Goal: Information Seeking & Learning: Learn about a topic

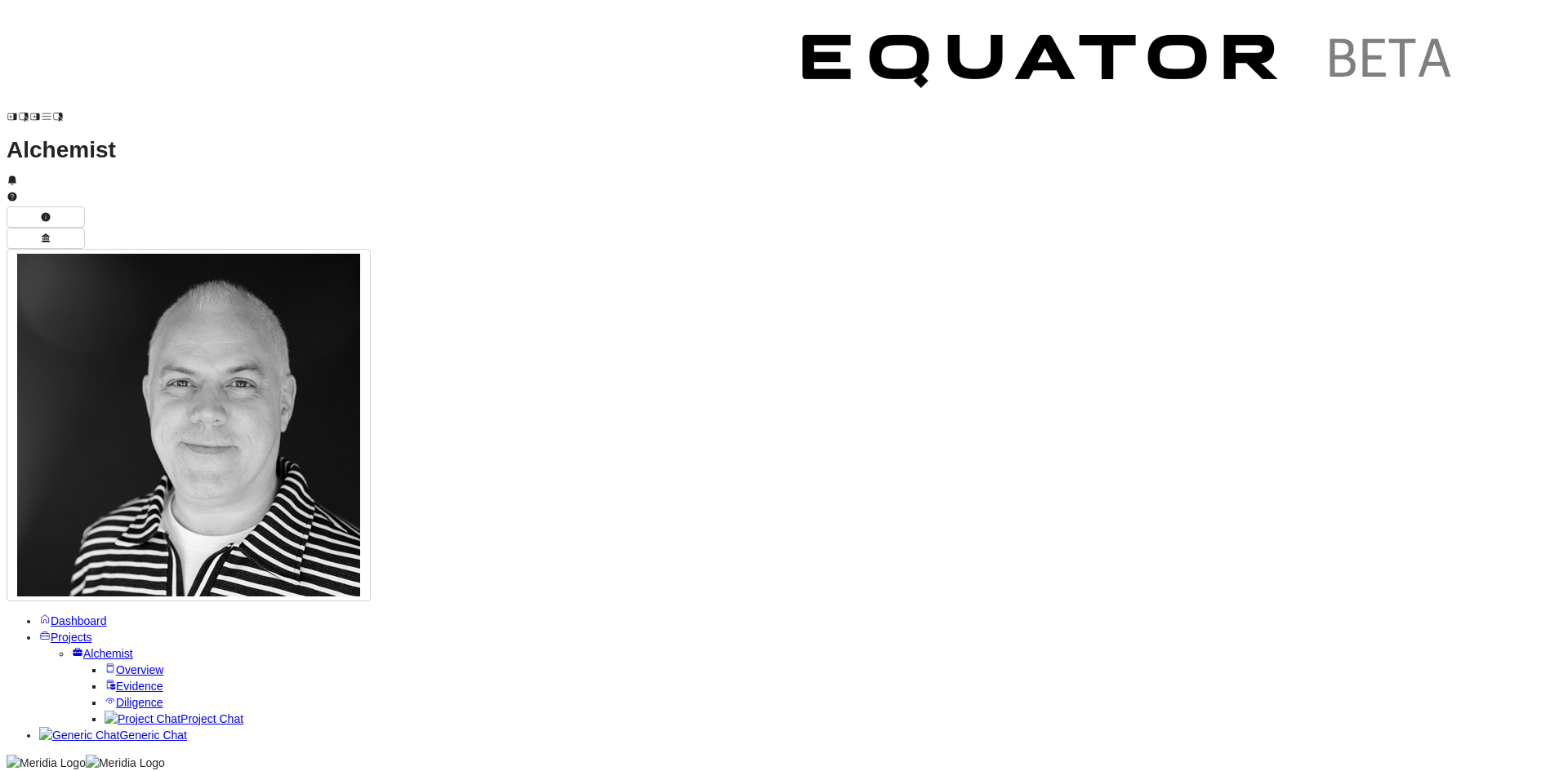
scroll to position [-301, 0]
click at [116, 663] on span "Overview" at bounding box center [139, 669] width 47 height 13
click at [120, 761] on span "Evidence" at bounding box center [139, 767] width 47 height 13
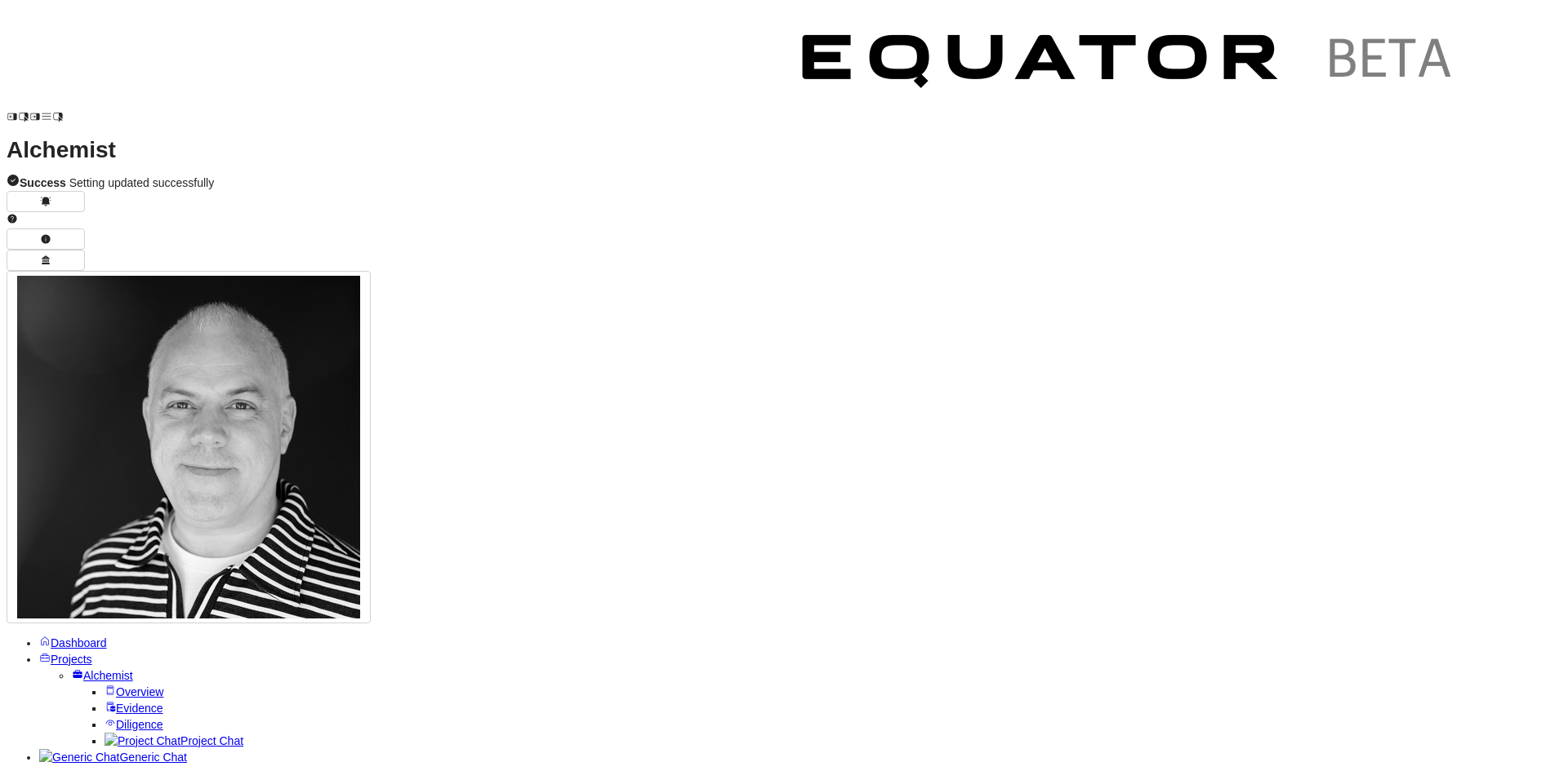
type textarea "**********"
click at [46, 653] on link "Projects" at bounding box center [66, 659] width 53 height 13
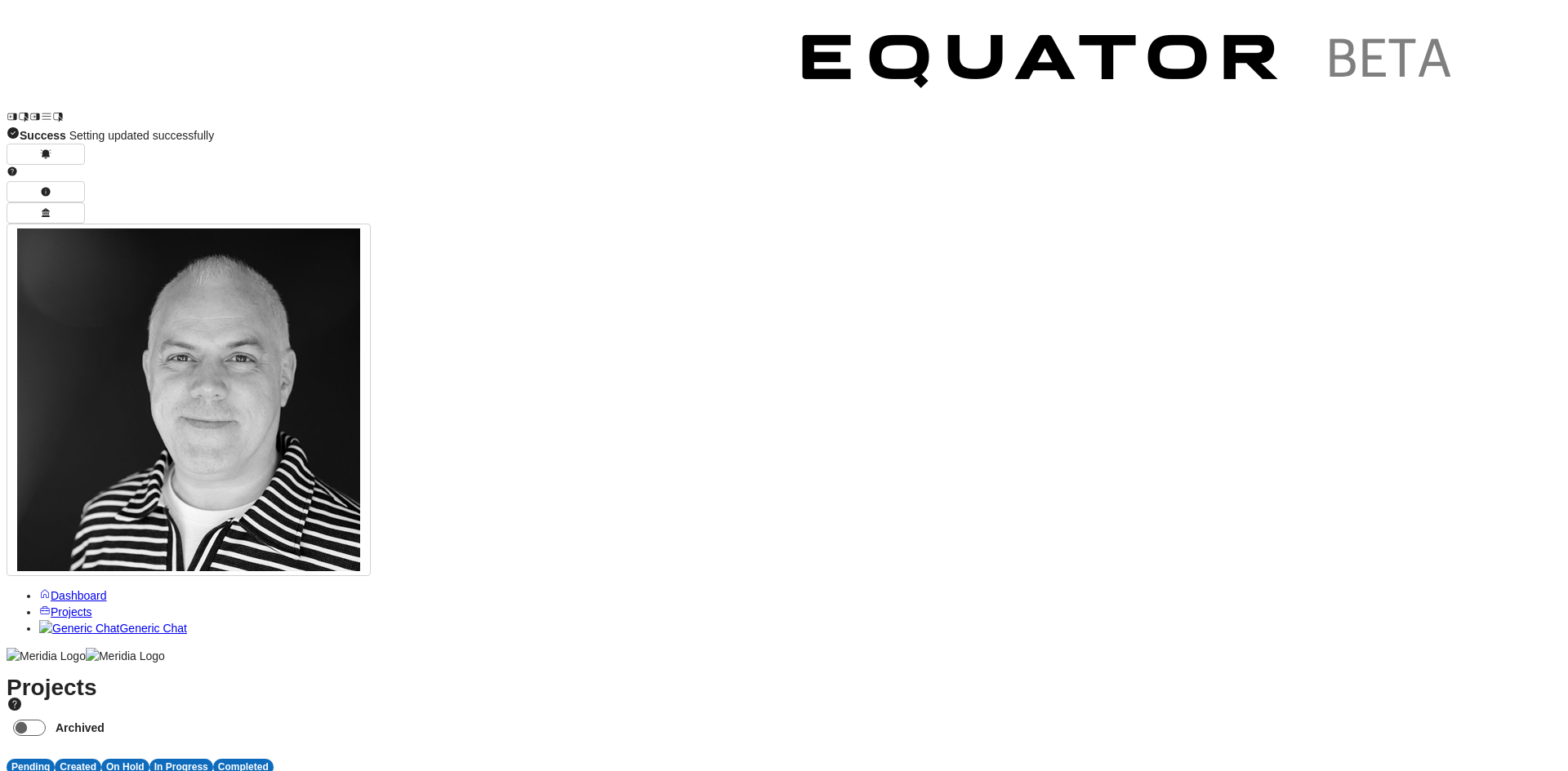
click at [585, 770] on span "S" at bounding box center [581, 783] width 7 height 13
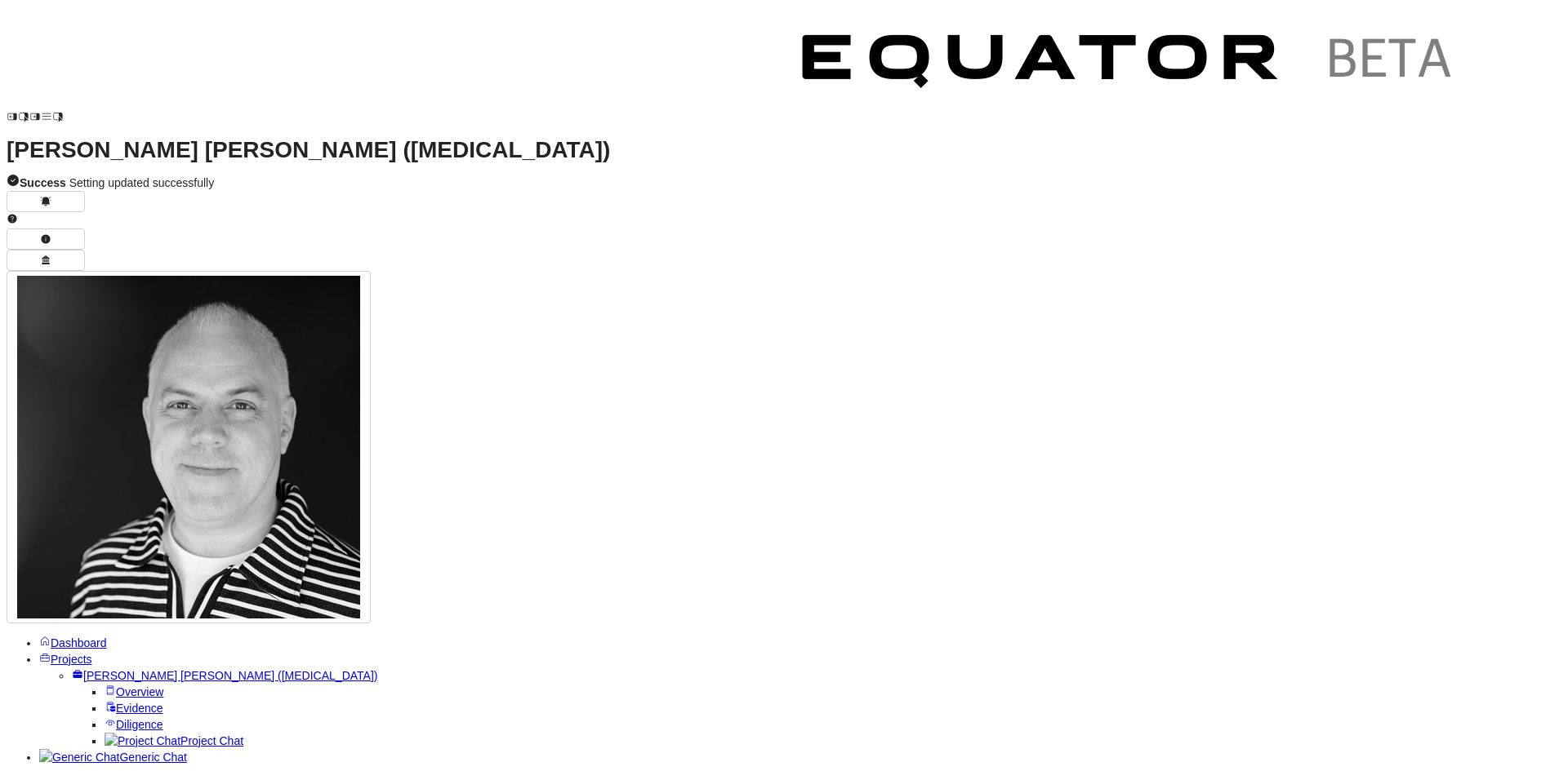
click at [180, 735] on span "Project Chat" at bounding box center [212, 741] width 63 height 13
click at [75, 653] on span "Projects" at bounding box center [72, 659] width 41 height 13
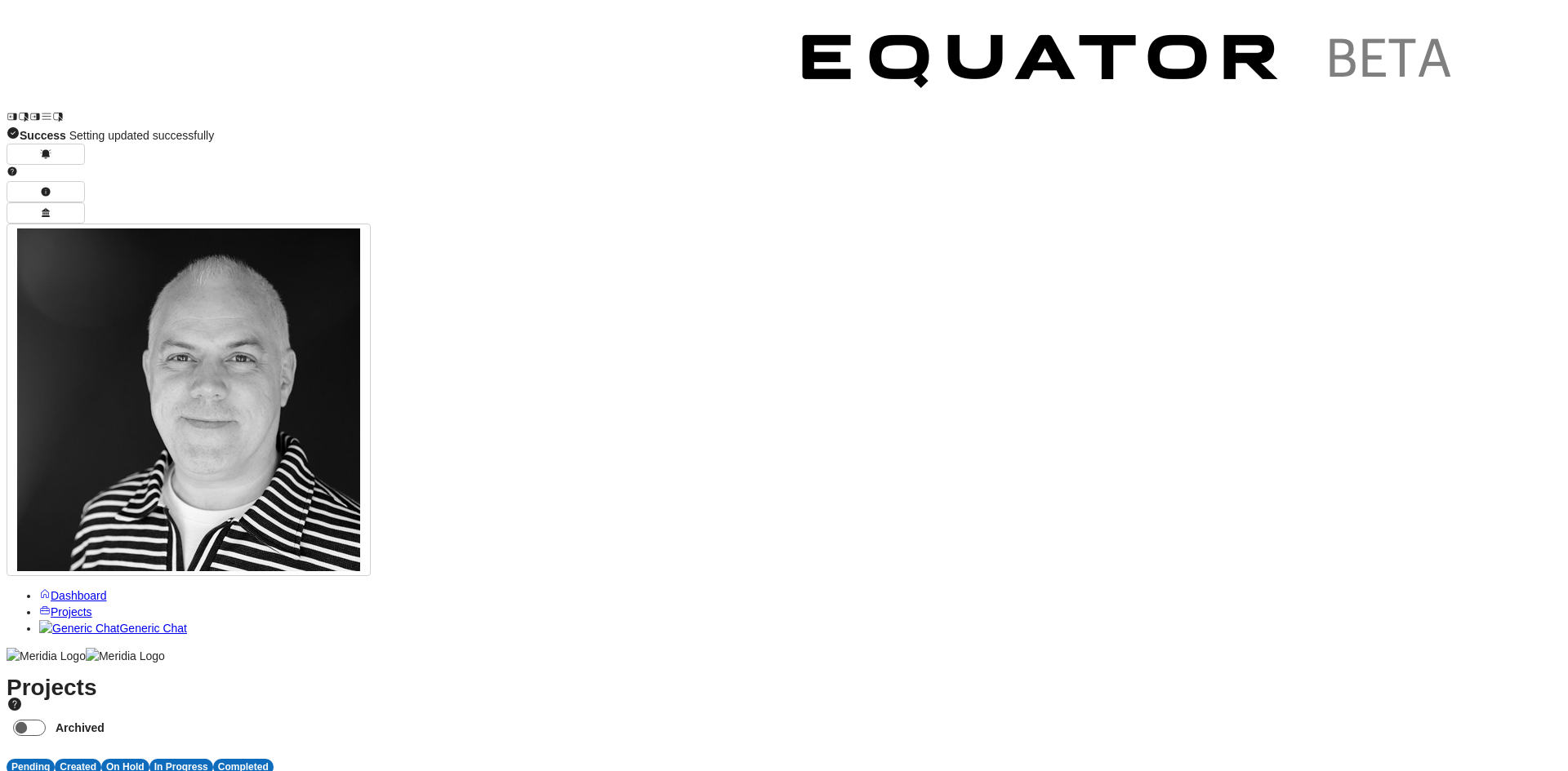
click at [193, 770] on span "A" at bounding box center [189, 783] width 7 height 13
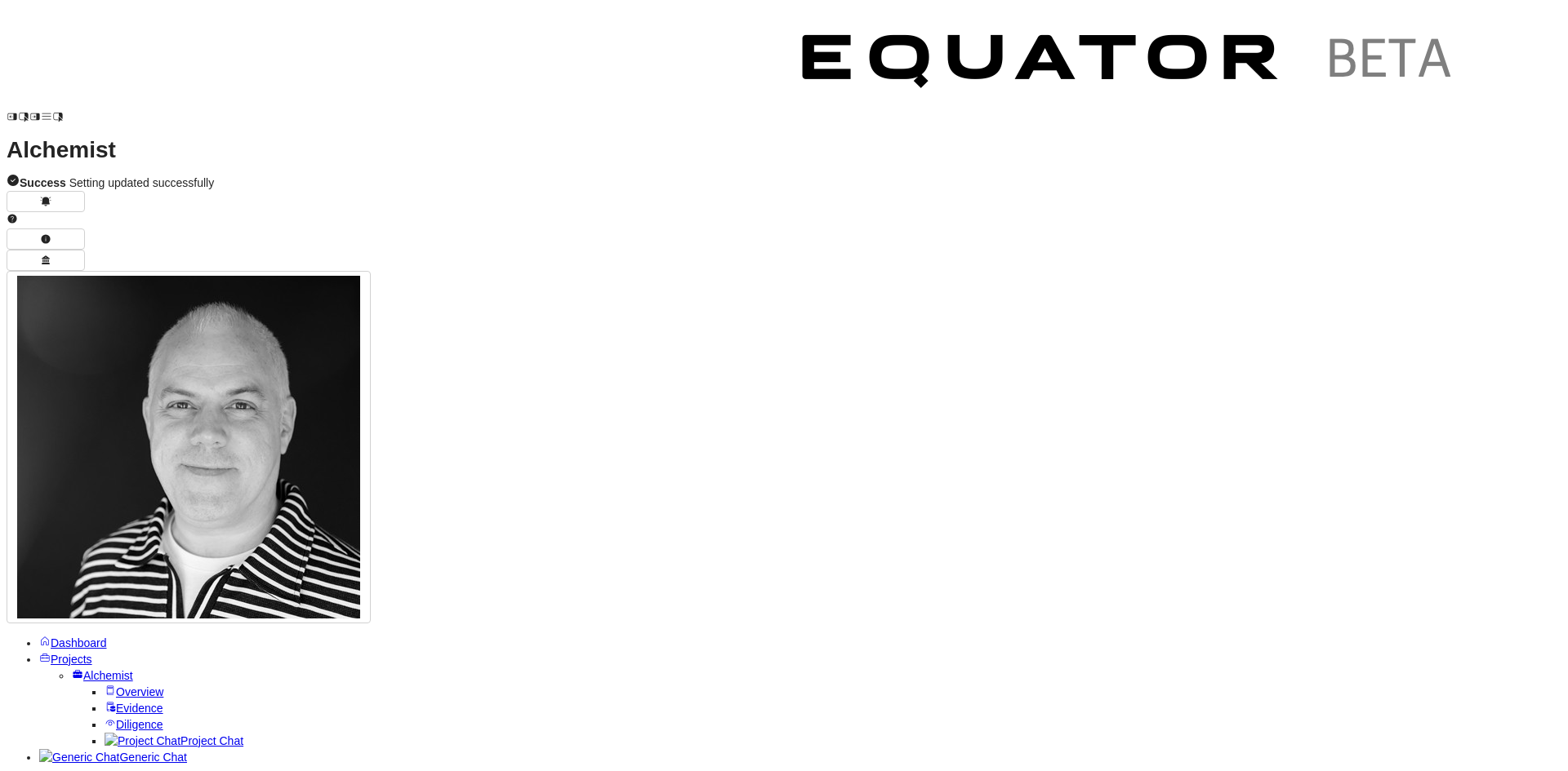
click at [180, 735] on span "Project Chat" at bounding box center [212, 741] width 63 height 13
type textarea "*******"
click at [116, 686] on span "Overview" at bounding box center [139, 692] width 47 height 13
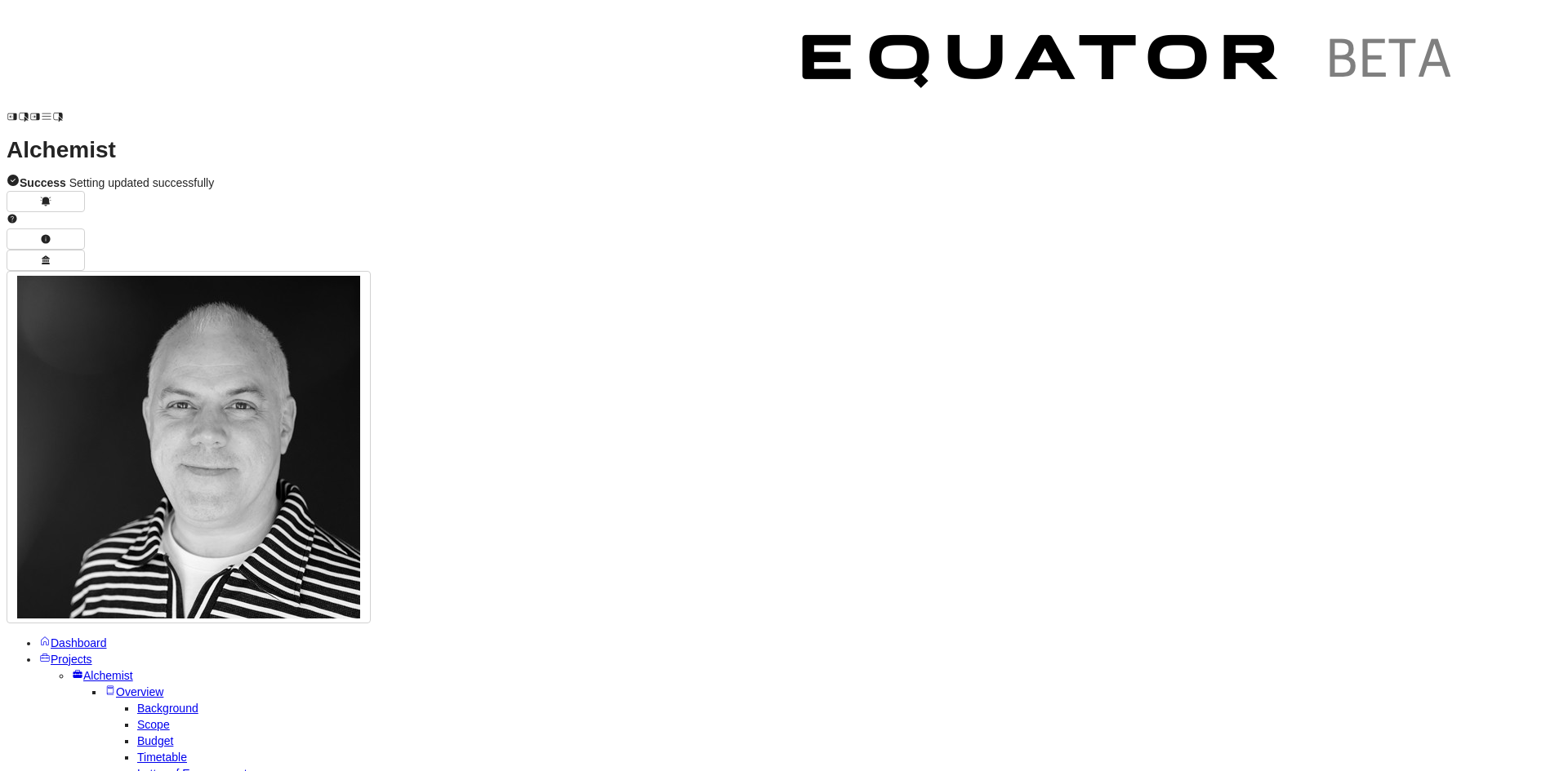
click at [137, 702] on link "Background" at bounding box center [168, 708] width 61 height 13
click at [51, 233] on icon "button" at bounding box center [46, 239] width 12 height 12
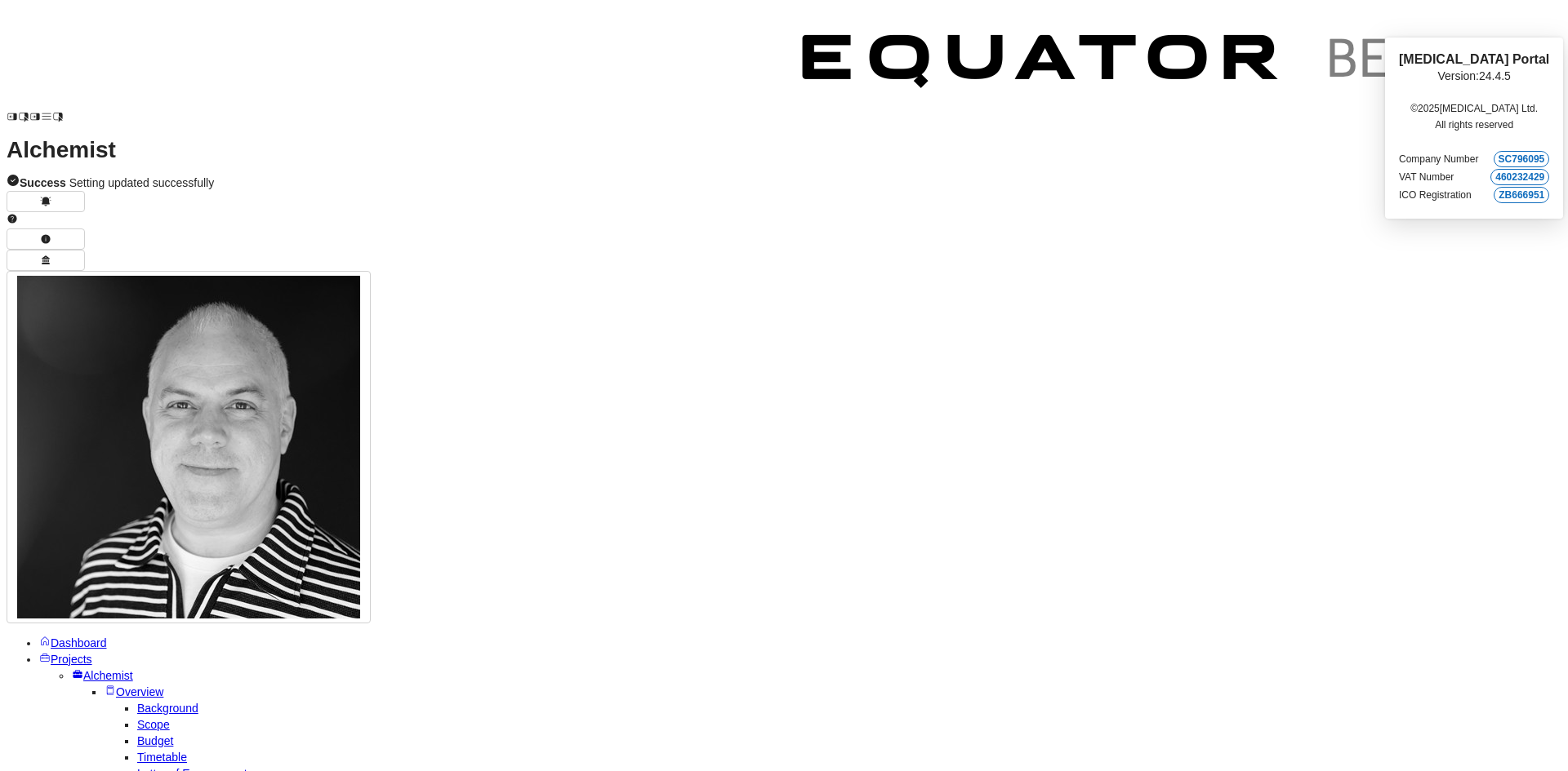
click at [17, 214] on icon at bounding box center [11, 217] width 9 height 9
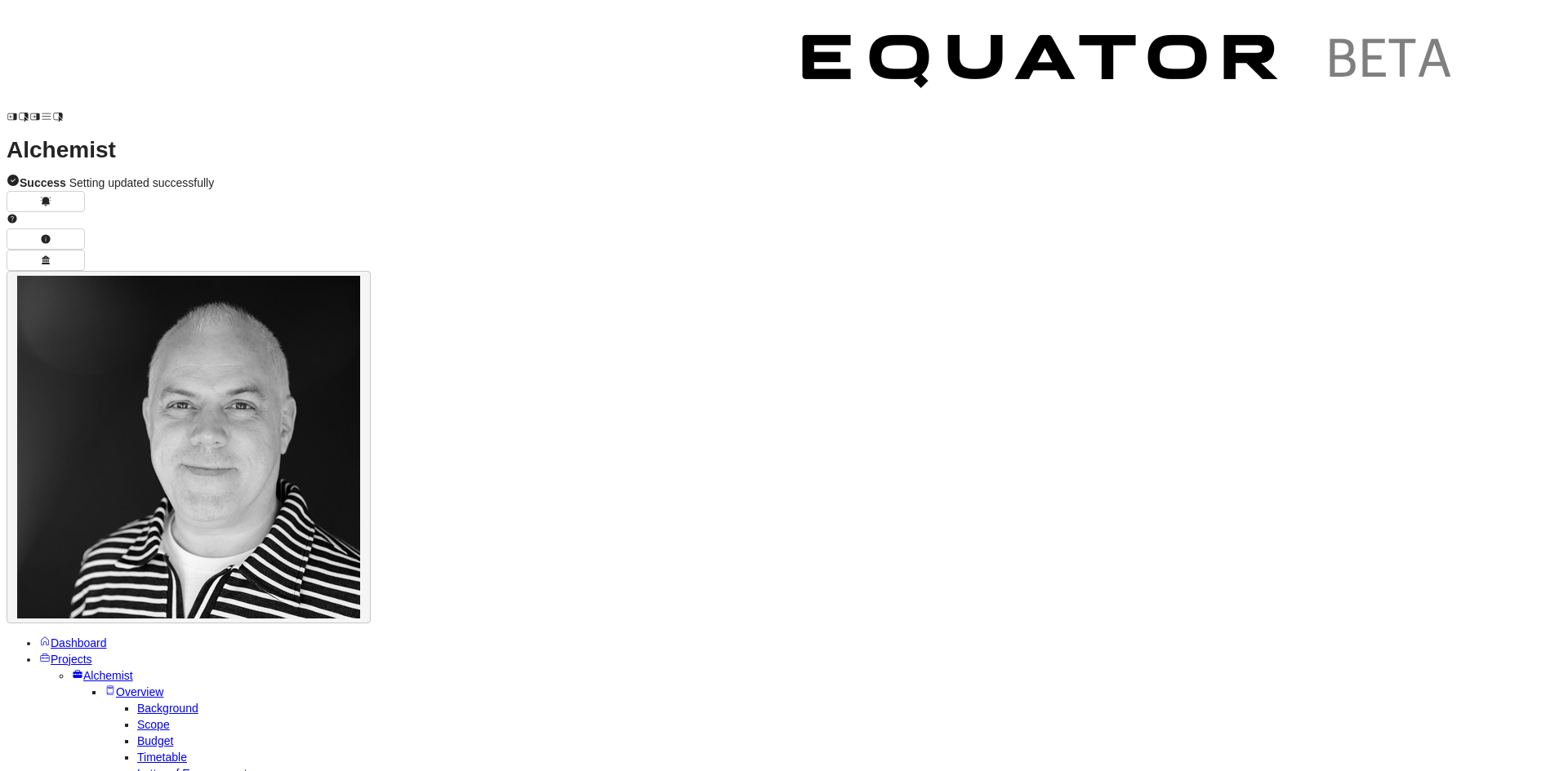
click at [360, 276] on img "button" at bounding box center [188, 448] width 343 height 343
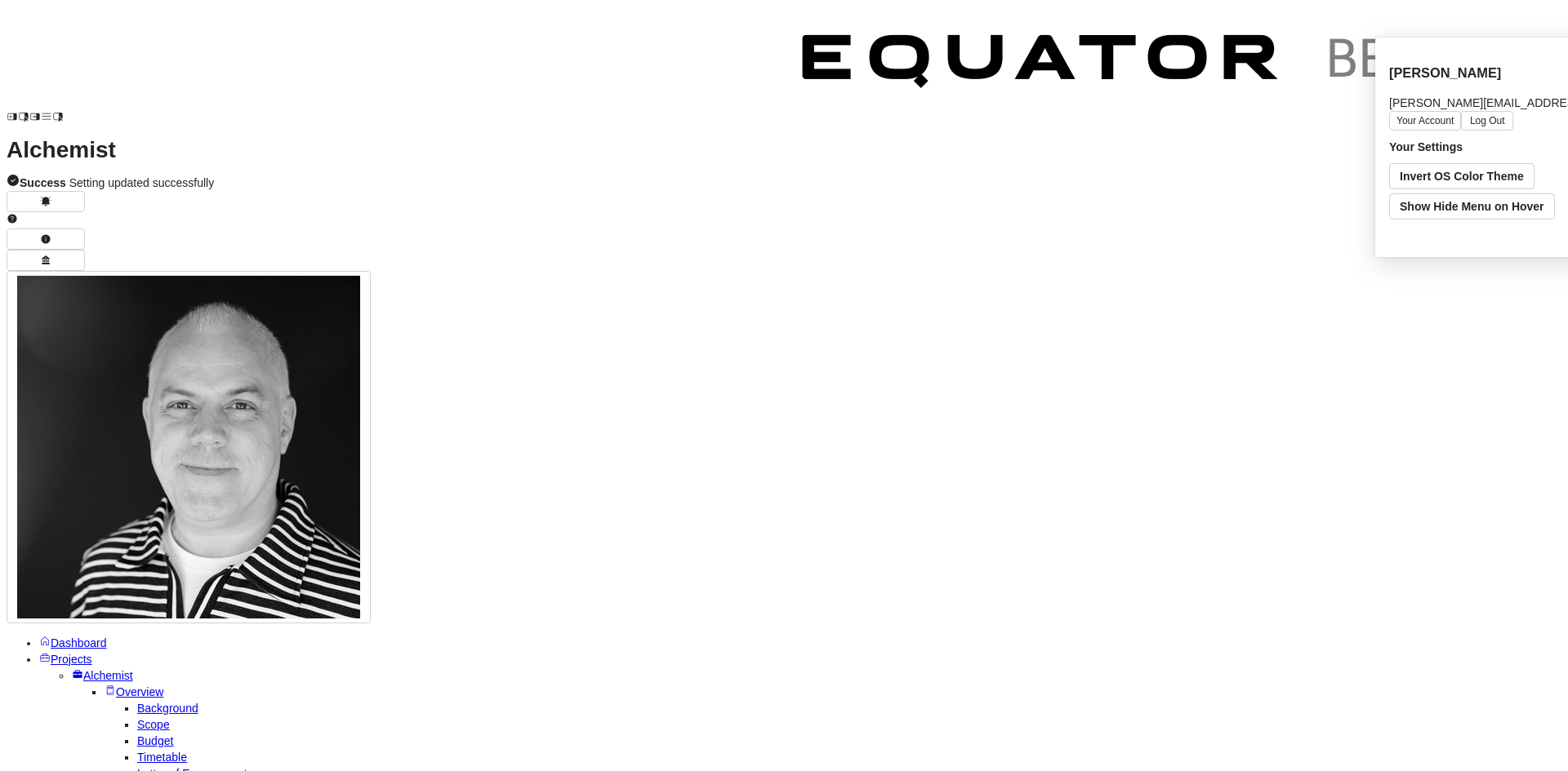
click at [92, 653] on span "Projects" at bounding box center [72, 659] width 41 height 13
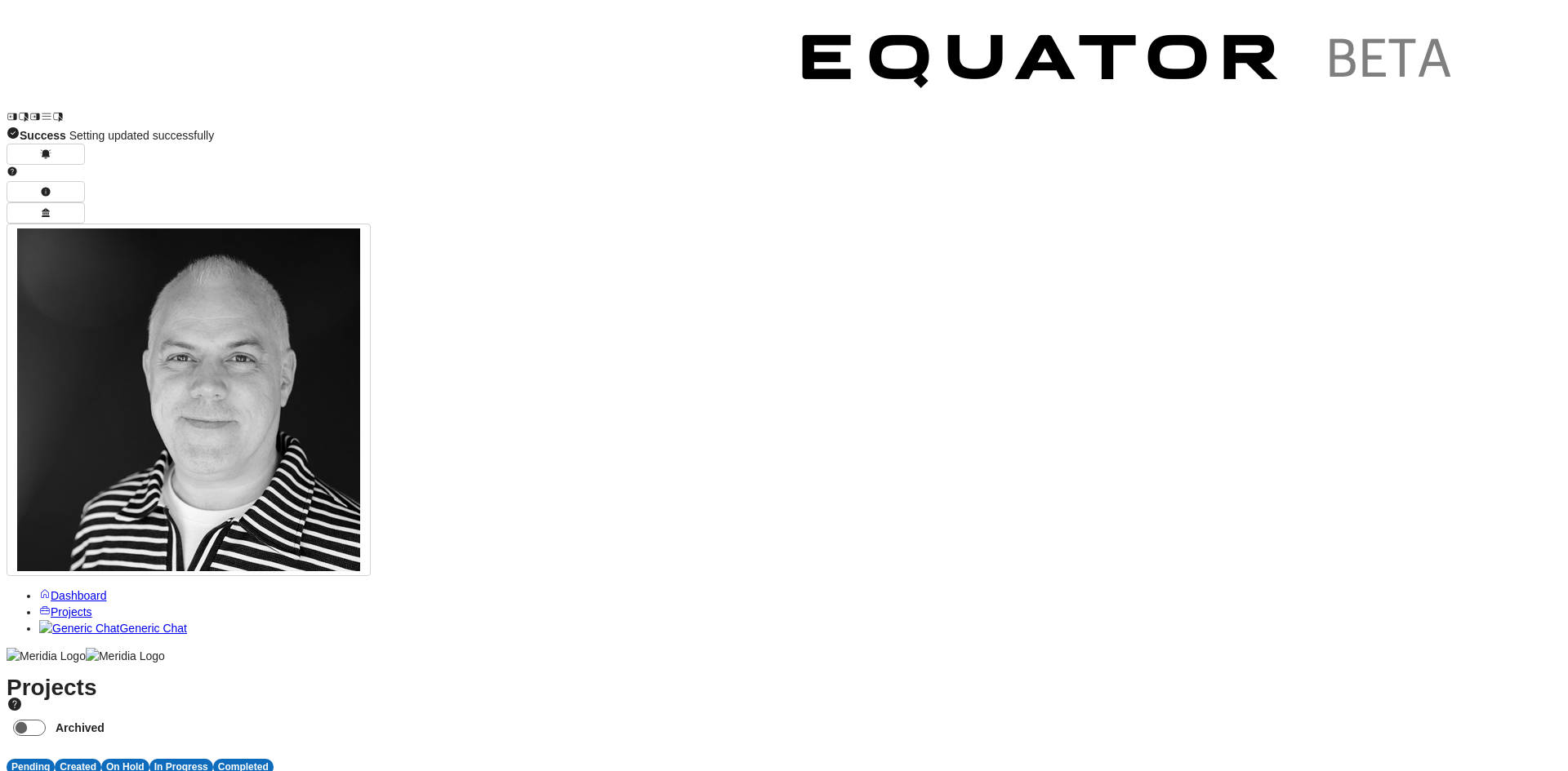
click at [120, 770] on span "3" at bounding box center [116, 783] width 7 height 13
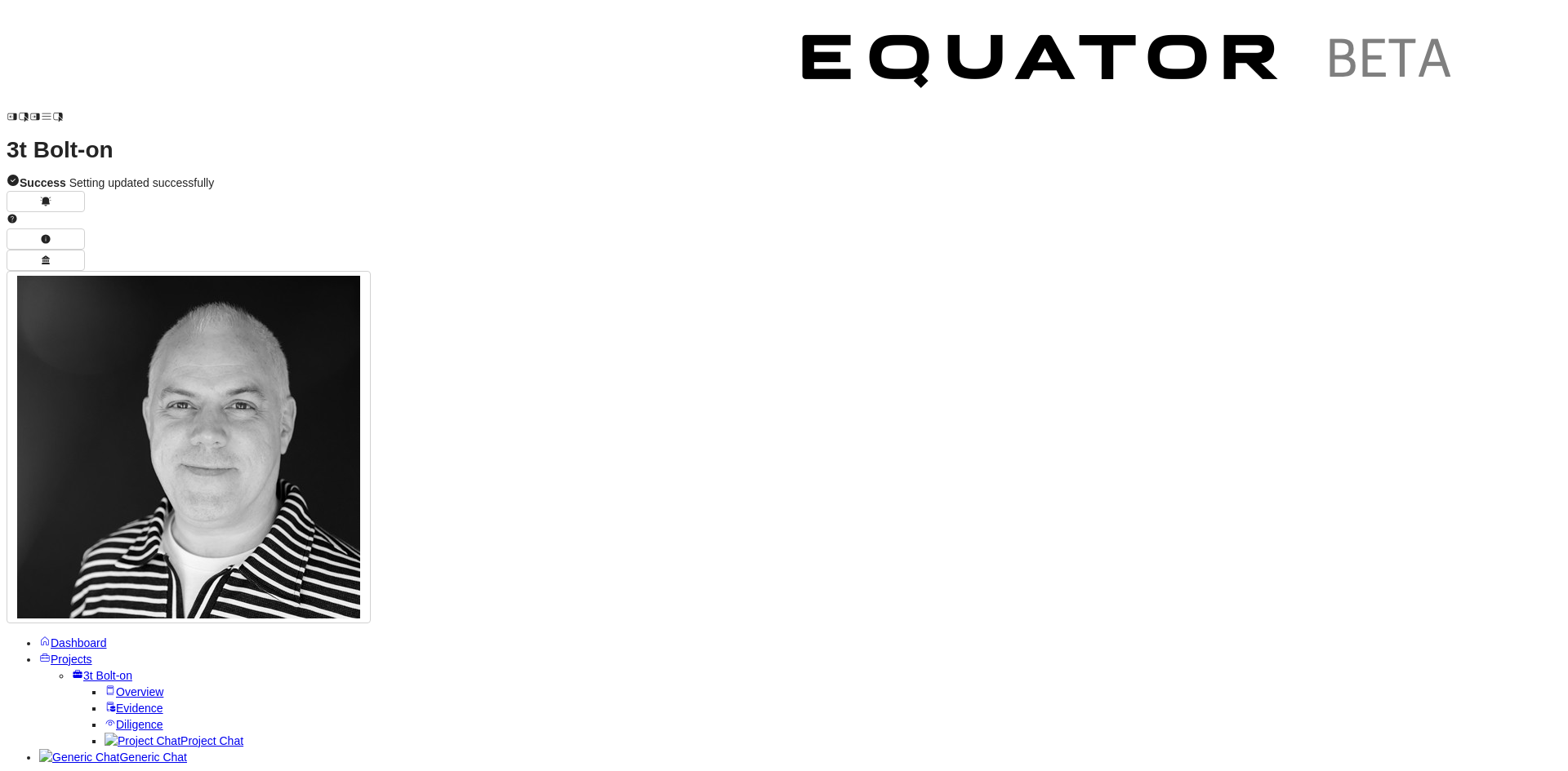
scroll to position [653, 0]
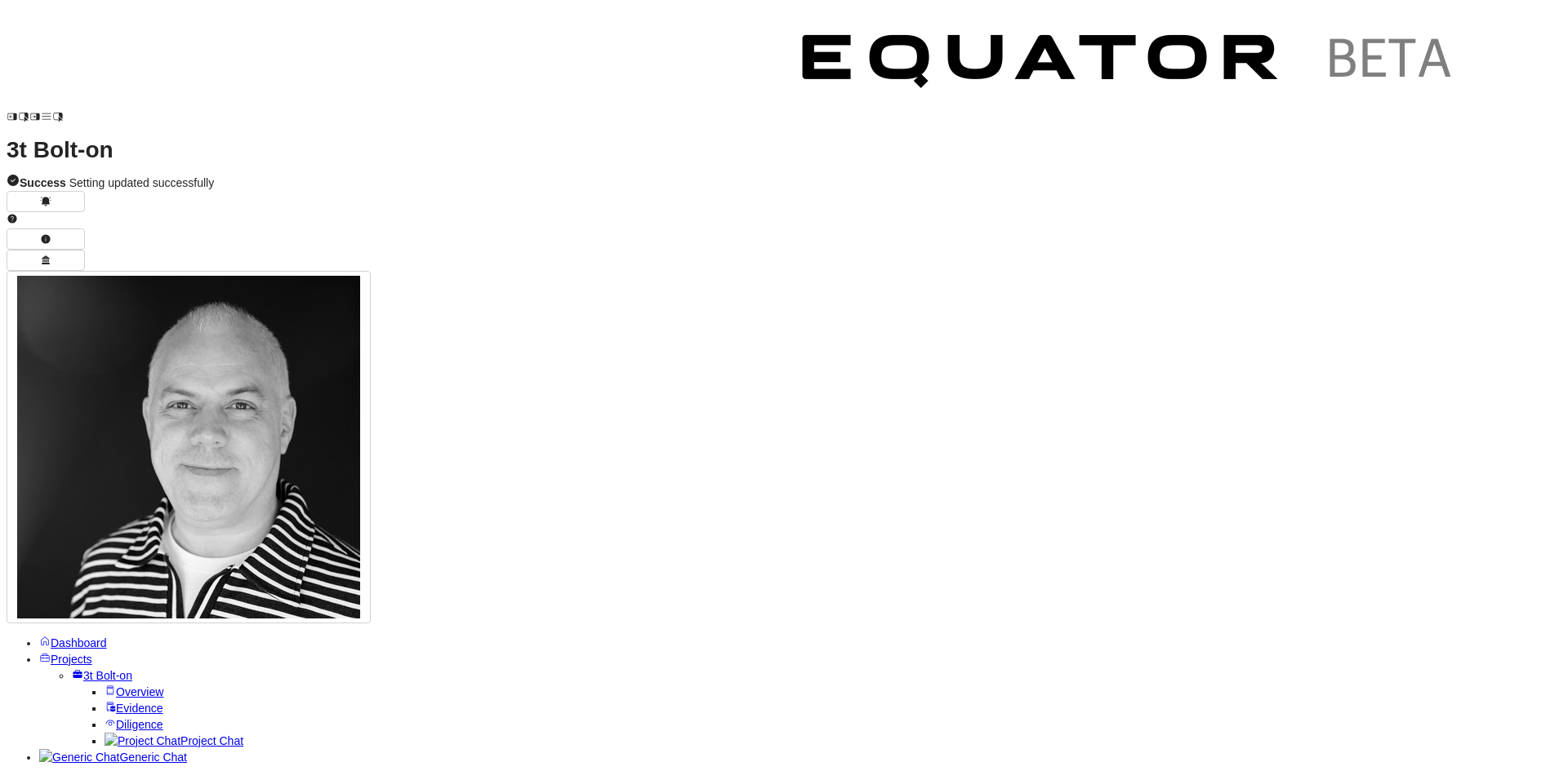
scroll to position [6122, 0]
click at [180, 735] on span "Project Chat" at bounding box center [212, 741] width 63 height 13
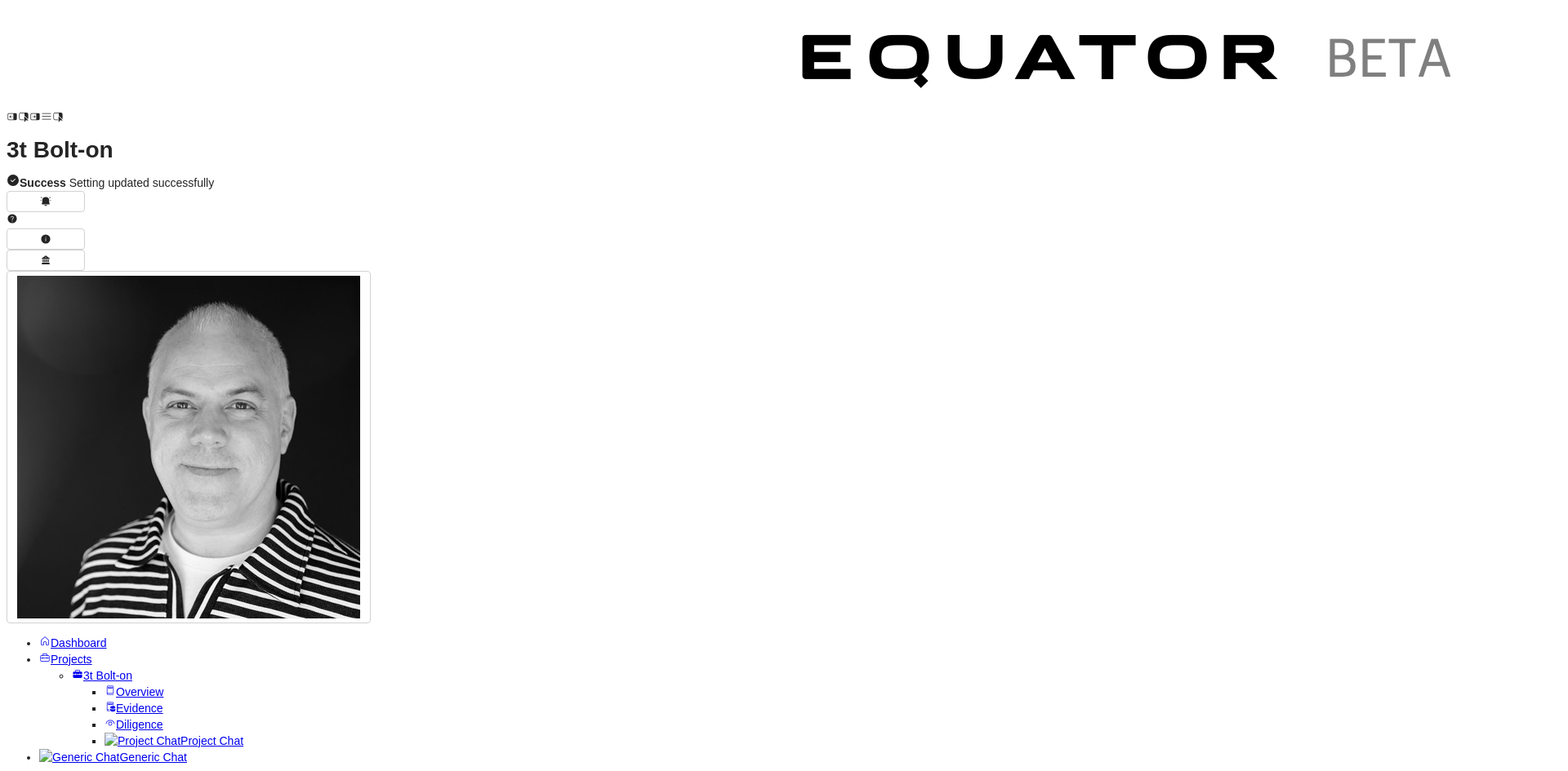
click at [116, 686] on span "Overview" at bounding box center [139, 692] width 47 height 13
click at [70, 653] on span "Projects" at bounding box center [72, 659] width 41 height 13
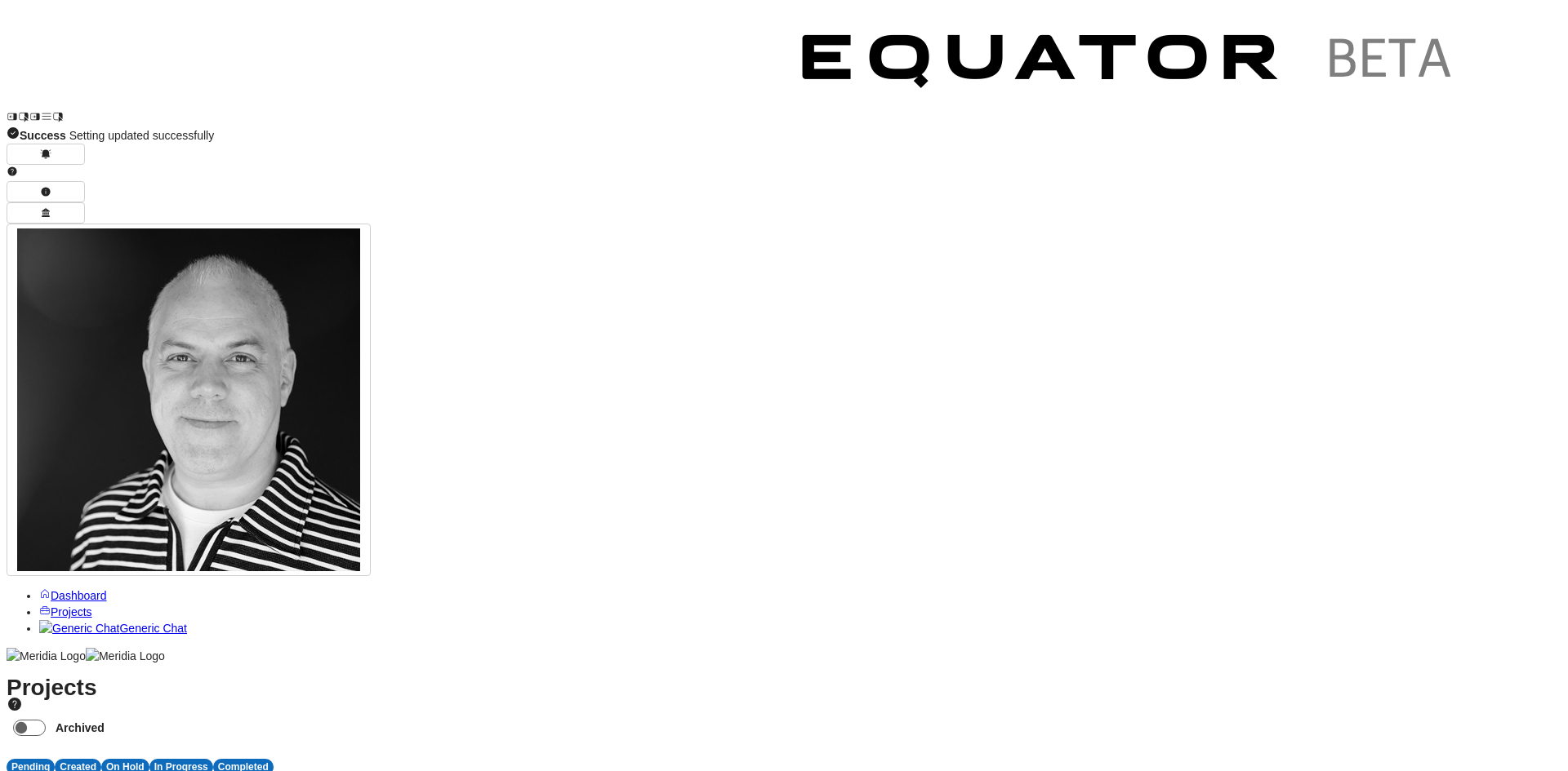
click at [497, 770] on span "S" at bounding box center [492, 783] width 7 height 13
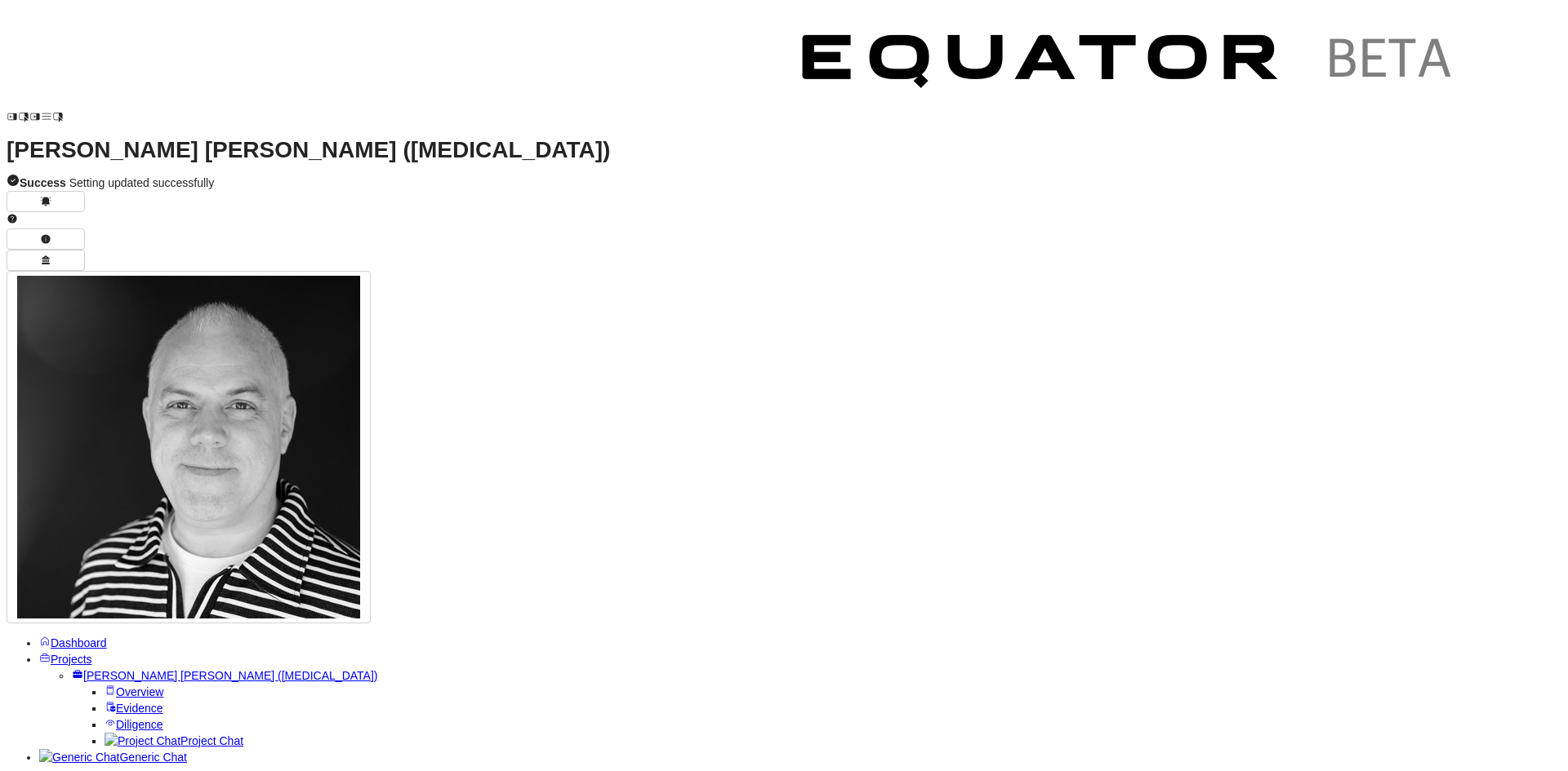
click at [180, 735] on span "Project Chat" at bounding box center [212, 741] width 63 height 13
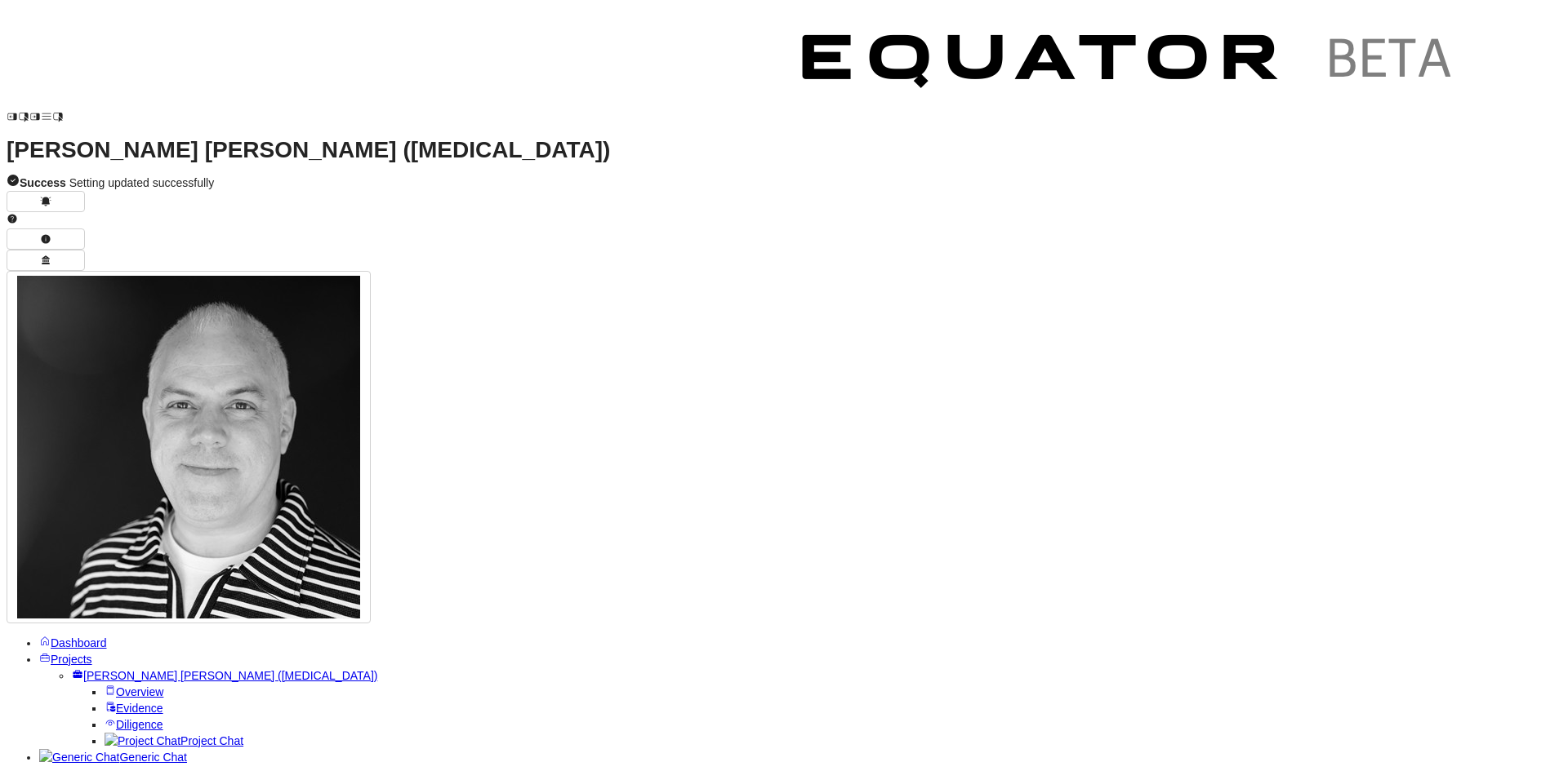
click at [98, 669] on span "[PERSON_NAME] [PERSON_NAME] ([MEDICAL_DATA])" at bounding box center [230, 675] width 294 height 13
click at [76, 653] on span "Projects" at bounding box center [72, 659] width 41 height 13
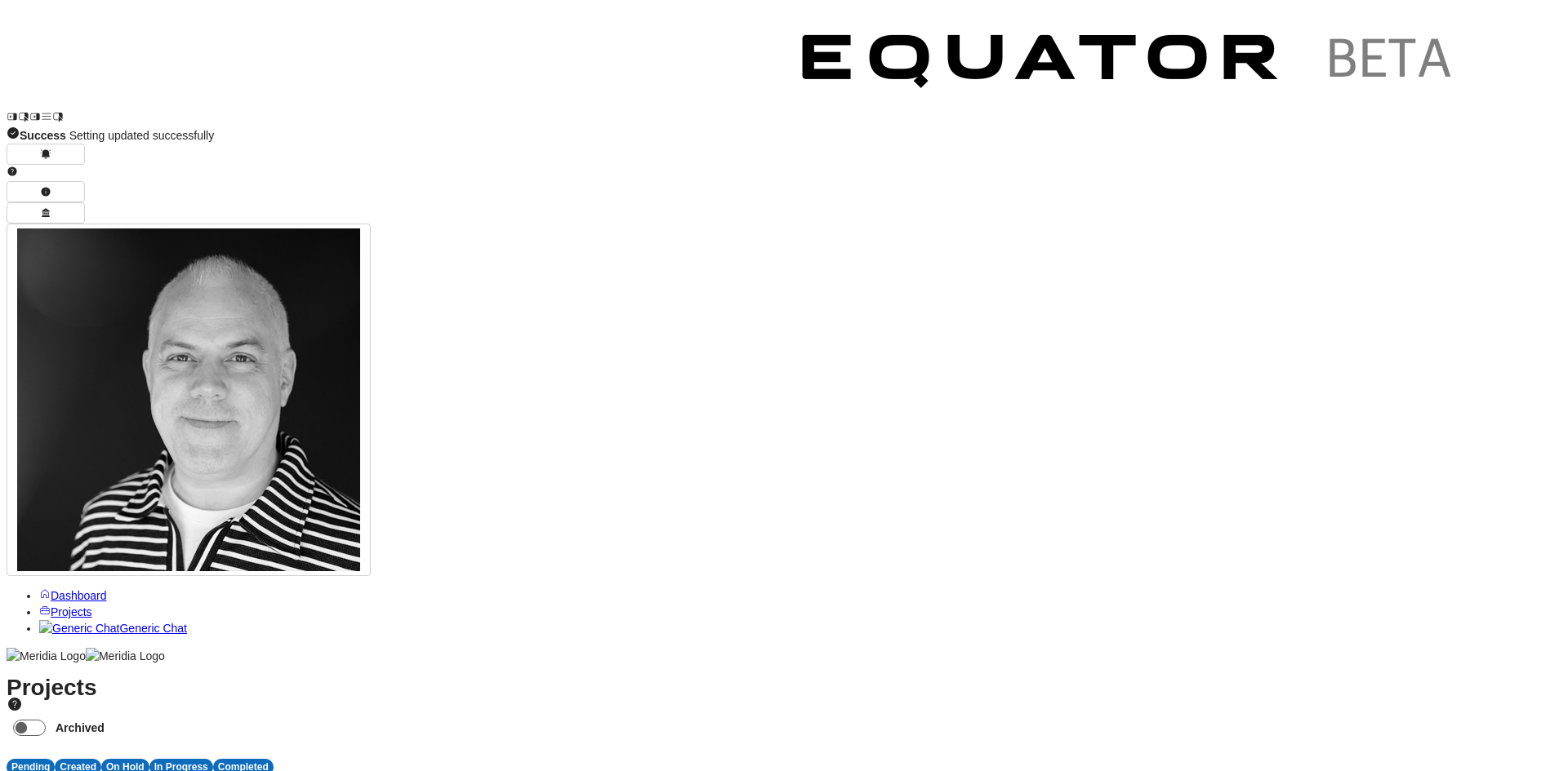
click at [194, 770] on span "P" at bounding box center [190, 783] width 7 height 13
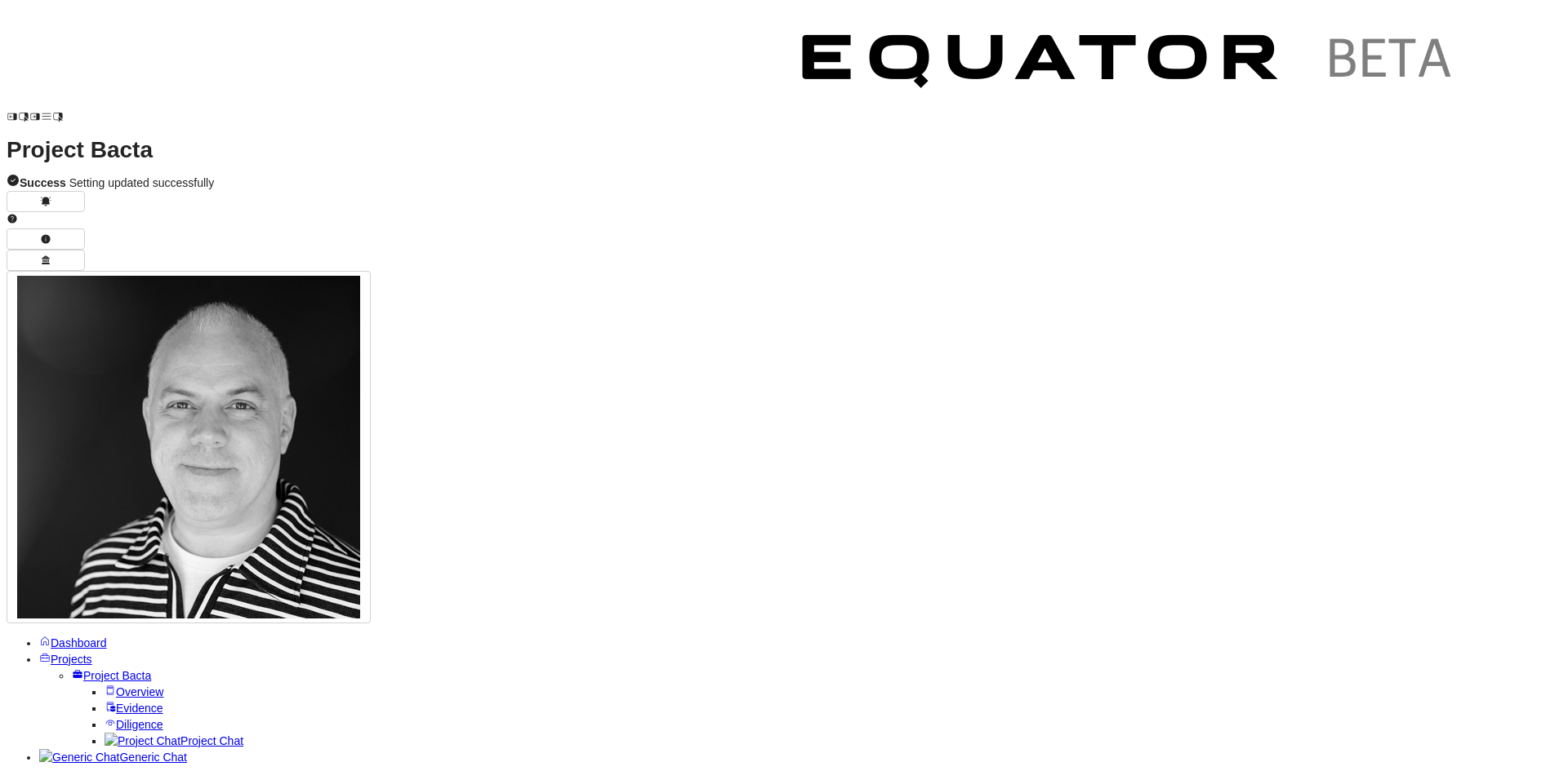
click at [180, 735] on span "Project Chat" at bounding box center [212, 741] width 63 height 13
click at [58, 653] on span "Projects" at bounding box center [72, 659] width 41 height 13
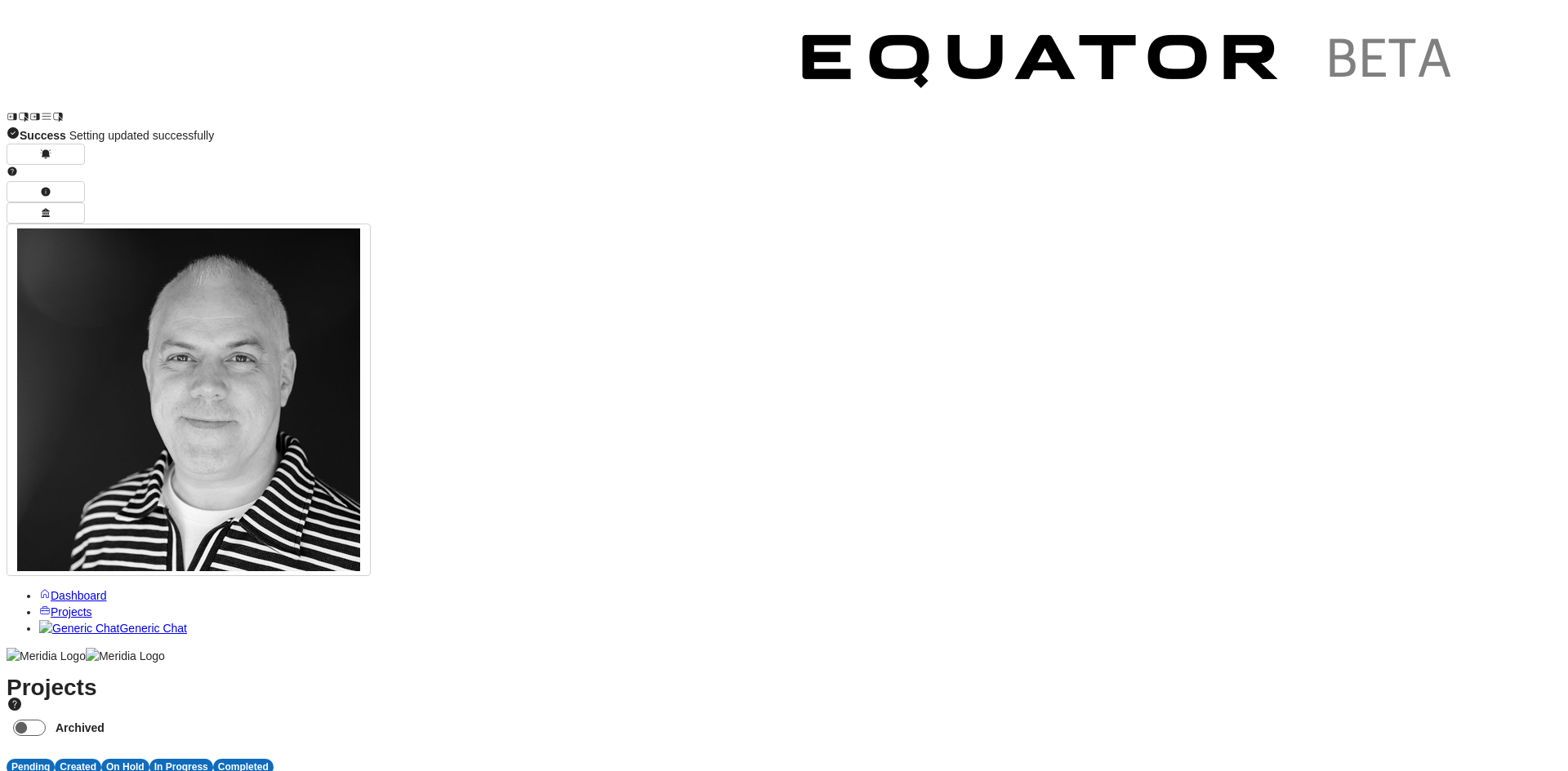
click at [72, 590] on link "Dashboard" at bounding box center [73, 596] width 68 height 13
click at [92, 605] on span "Projects" at bounding box center [72, 611] width 41 height 13
click at [119, 770] on span "A" at bounding box center [114, 783] width 7 height 13
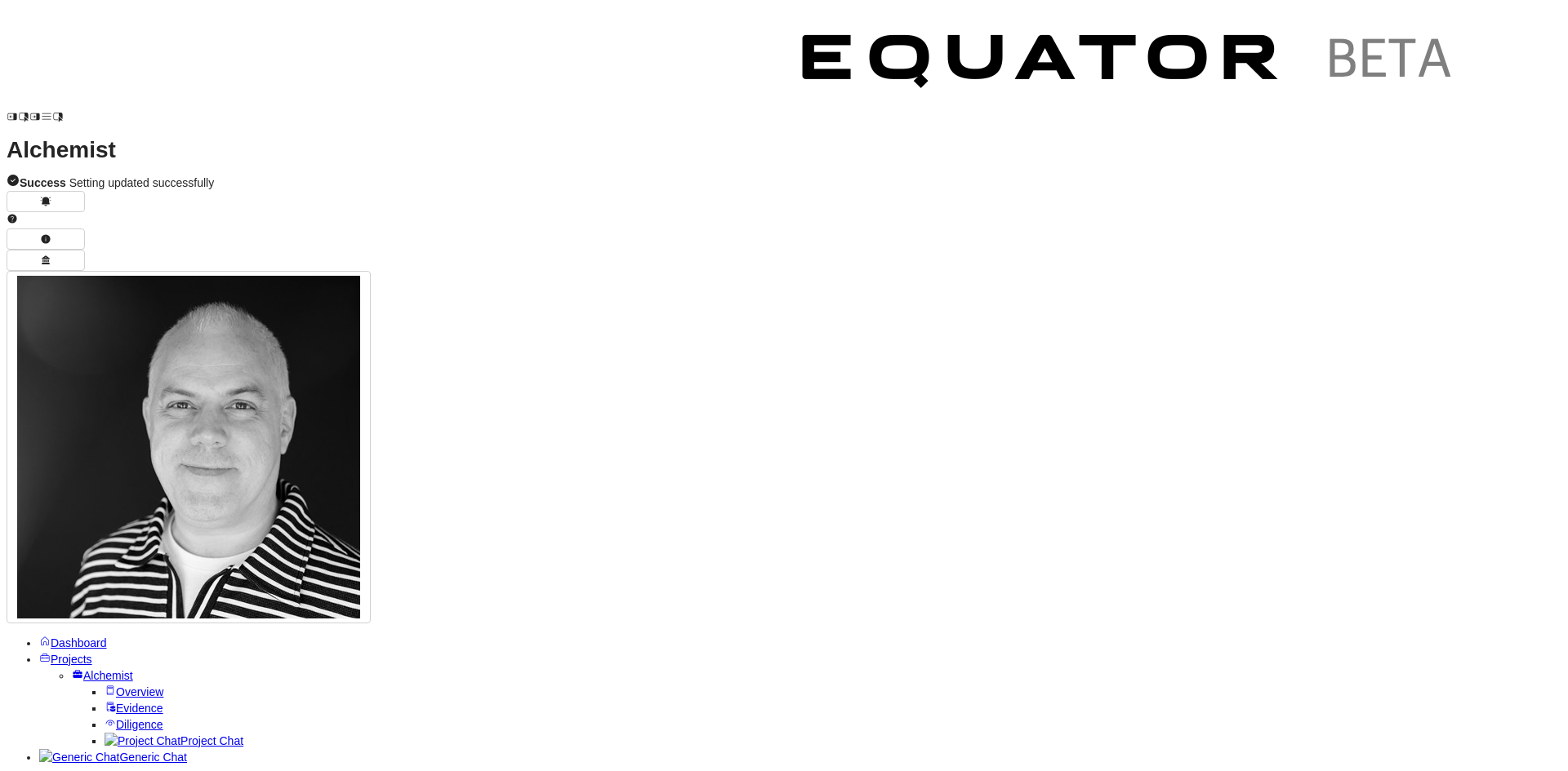
click at [180, 735] on span "Project Chat" at bounding box center [212, 741] width 63 height 13
click at [134, 686] on span "Overview" at bounding box center [139, 692] width 47 height 13
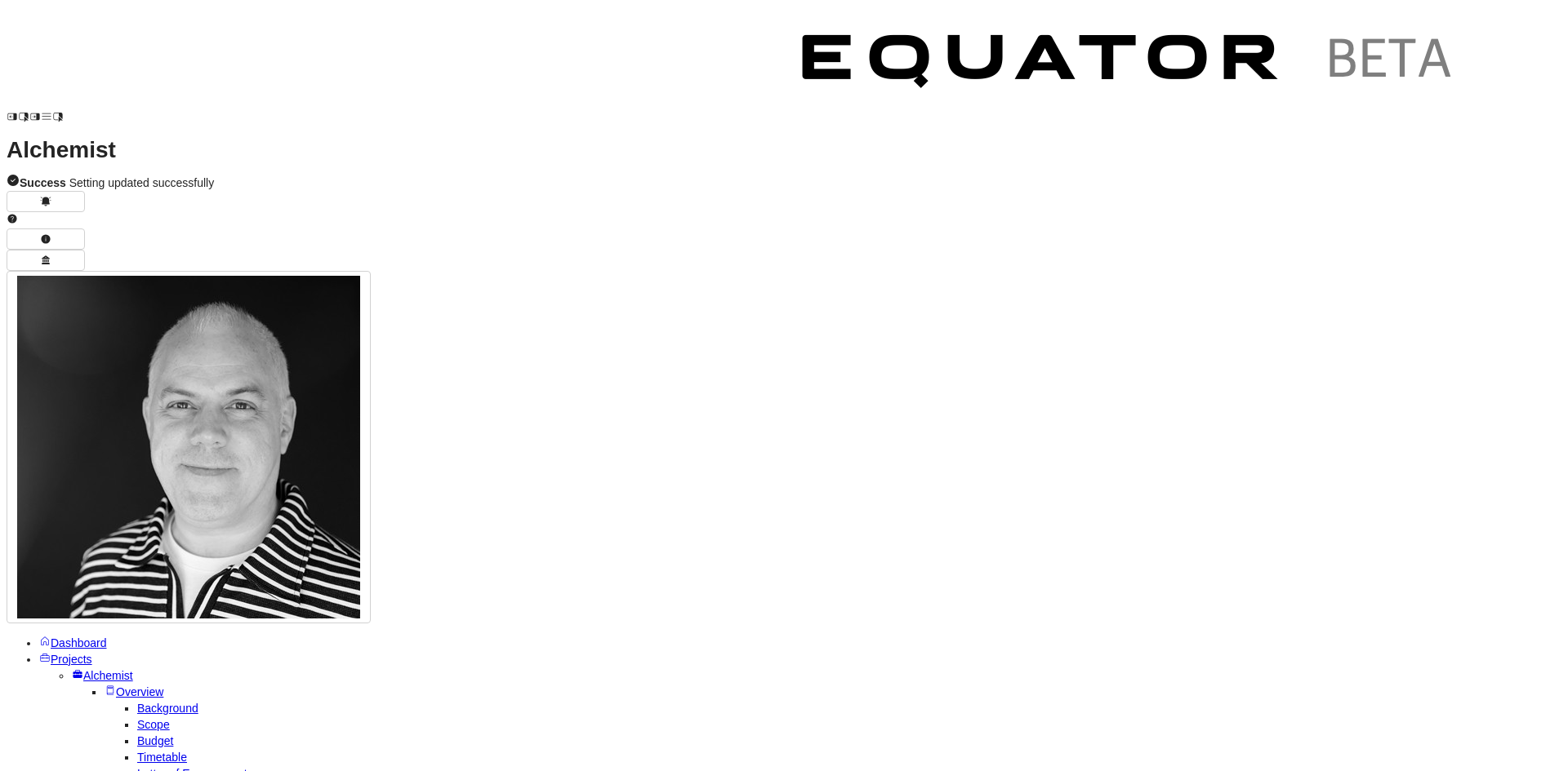
click at [116, 686] on span "Overview" at bounding box center [139, 692] width 47 height 13
click at [137, 767] on span "Report" at bounding box center [154, 773] width 34 height 13
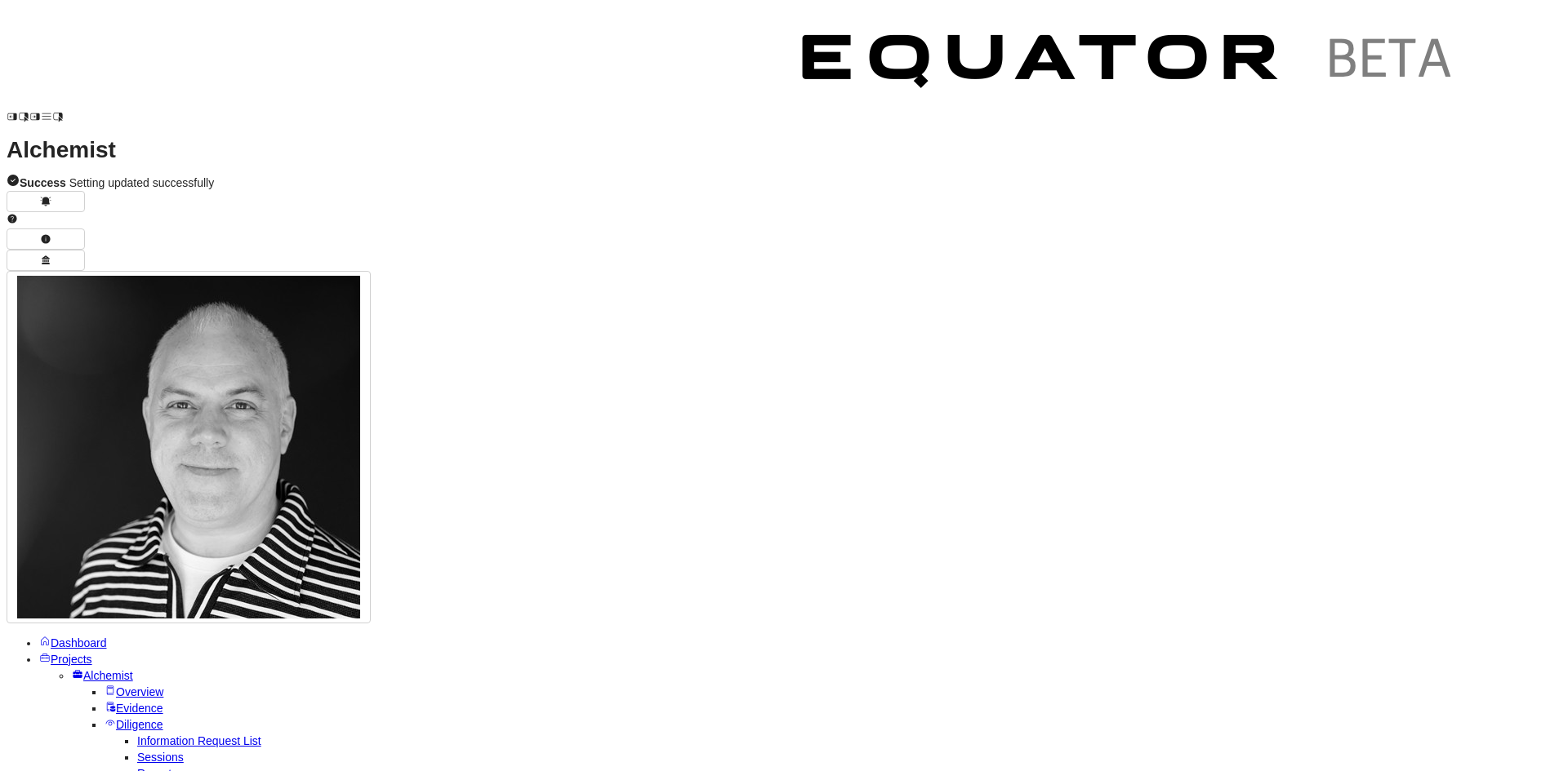
click at [137, 750] on span "Sessions" at bounding box center [160, 756] width 46 height 13
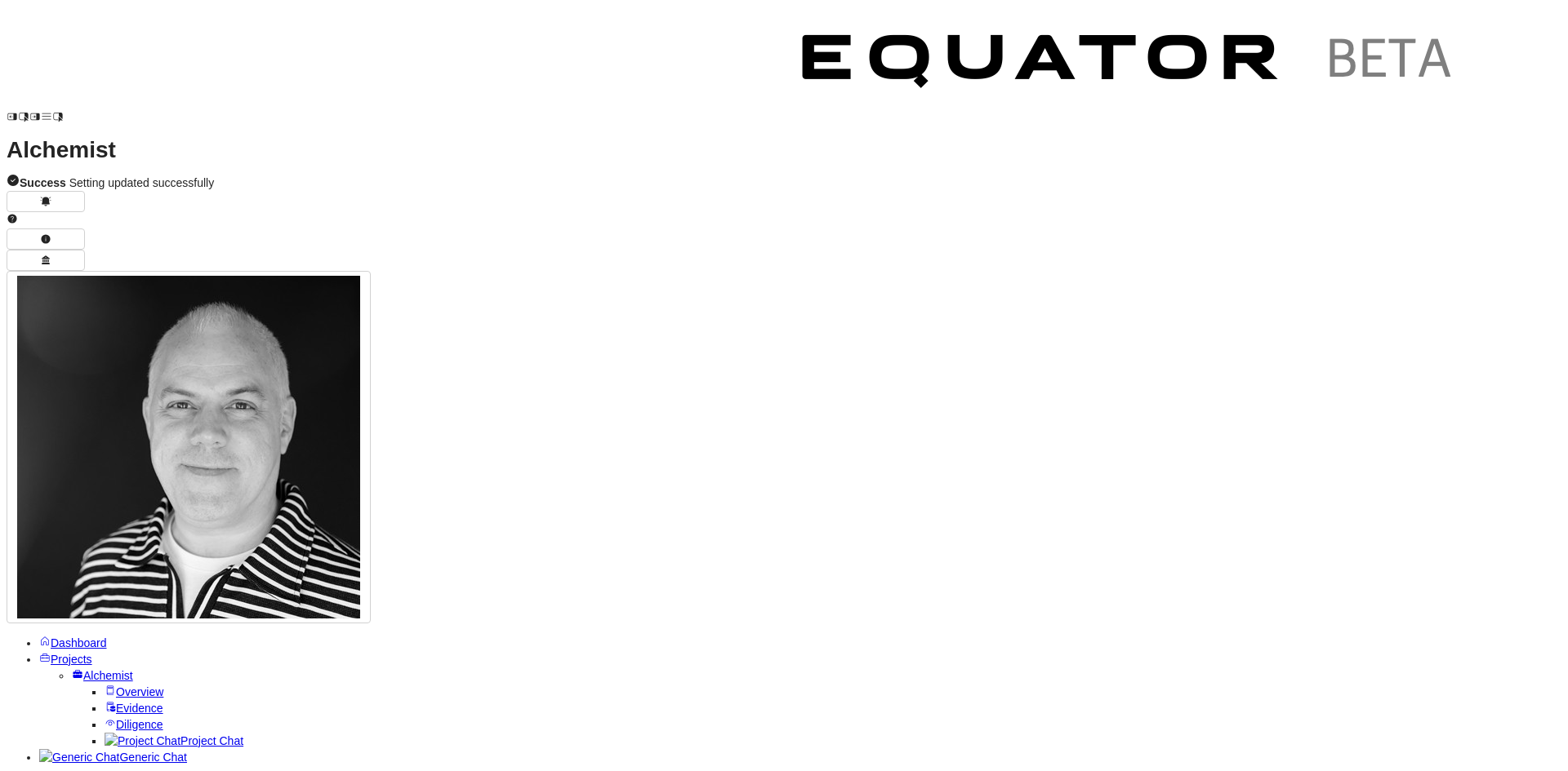
click at [105, 718] on link "Diligence" at bounding box center [134, 724] width 59 height 13
click at [137, 750] on span "Sessions" at bounding box center [160, 756] width 46 height 13
click at [116, 686] on span "Overview" at bounding box center [139, 692] width 47 height 13
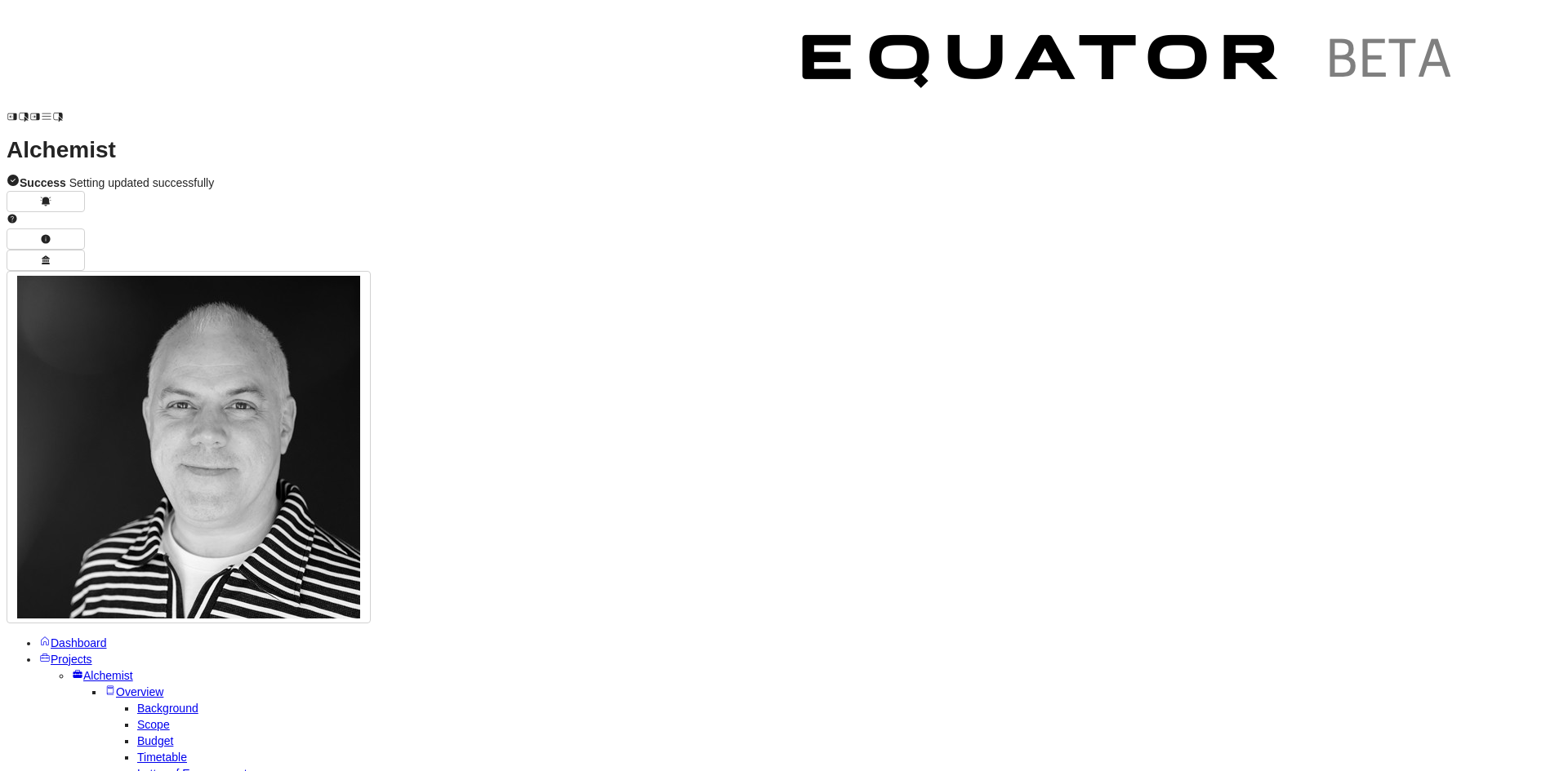
click at [137, 767] on span "Letter of Engagement" at bounding box center [192, 773] width 110 height 13
